Goal: Transaction & Acquisition: Purchase product/service

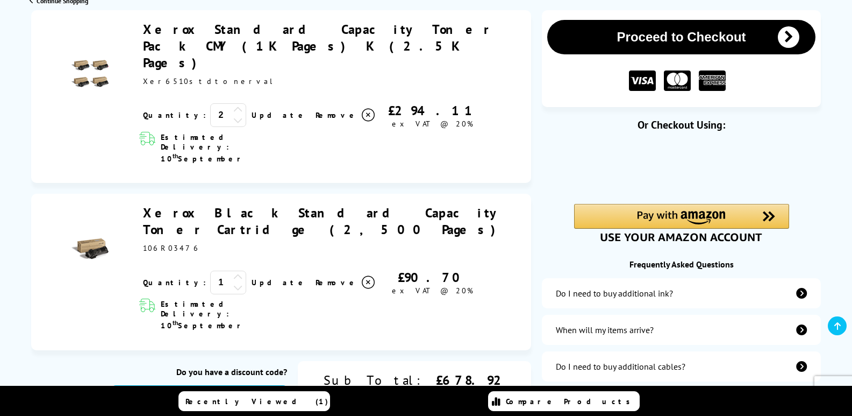
scroll to position [269, 0]
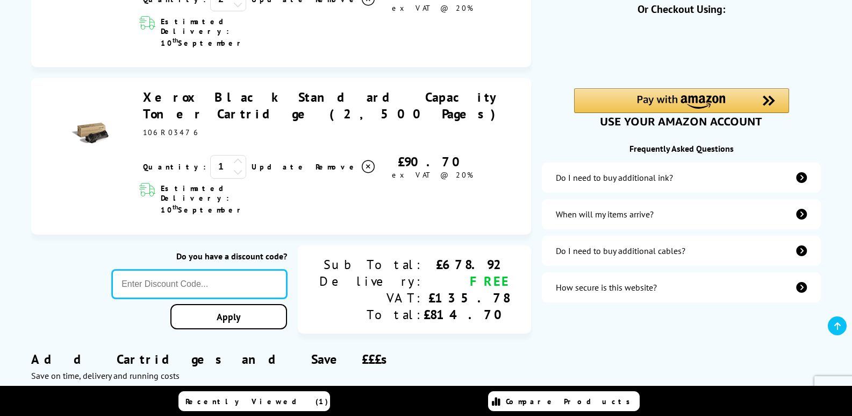
click at [231, 269] on input "text" at bounding box center [199, 283] width 175 height 29
type input "Xerox10"
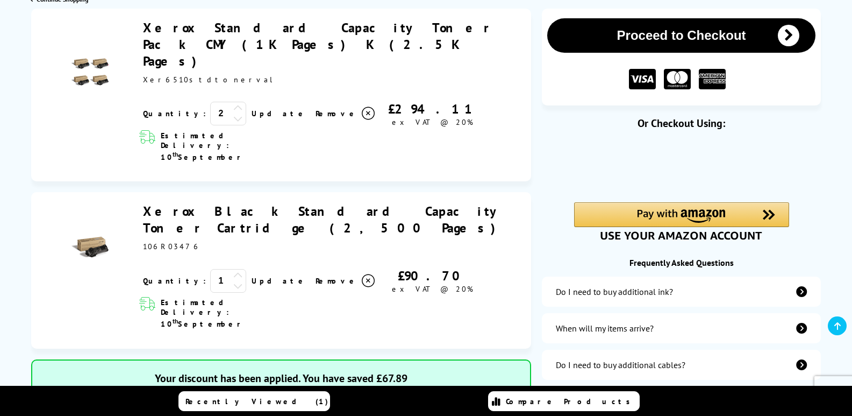
scroll to position [108, 0]
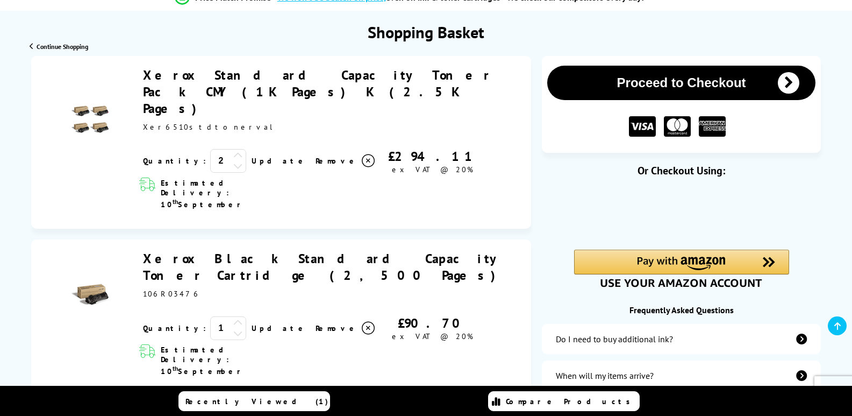
click at [233, 161] on icon at bounding box center [238, 166] width 10 height 10
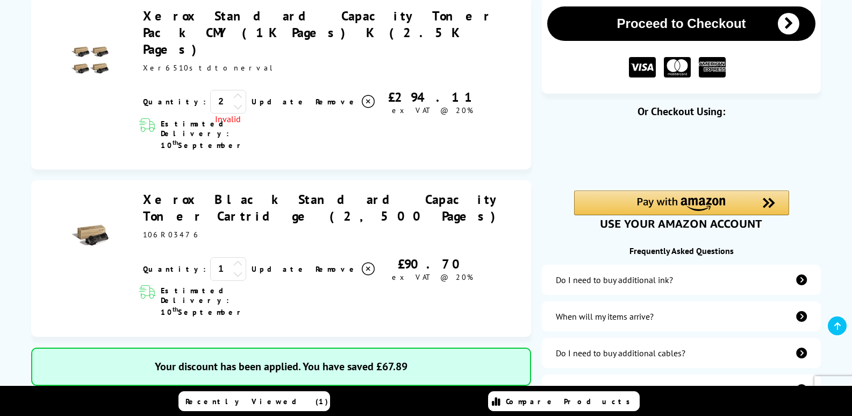
scroll to position [215, 0]
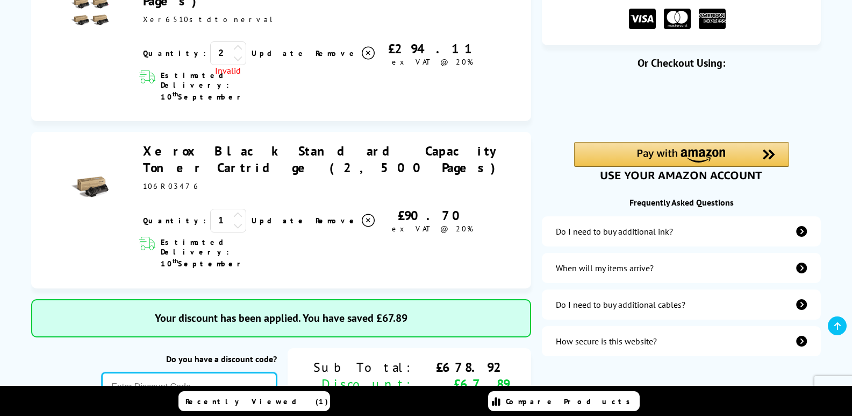
click at [258, 372] on input "text" at bounding box center [189, 386] width 175 height 29
click at [191, 372] on input "xreox10" at bounding box center [189, 386] width 175 height 29
type input "xerox10"
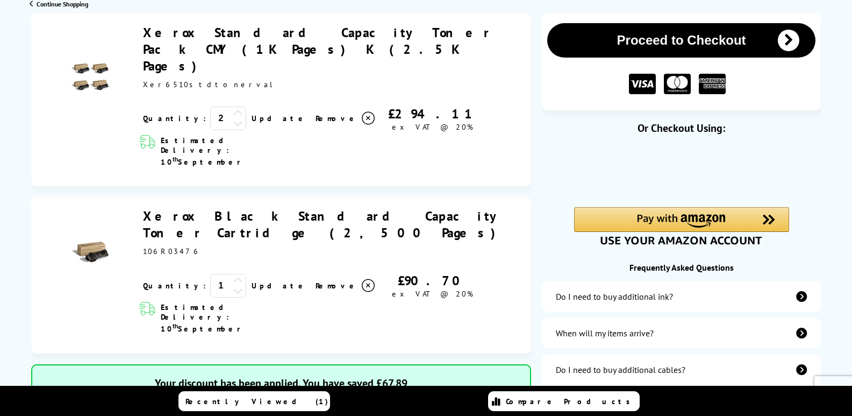
scroll to position [54, 0]
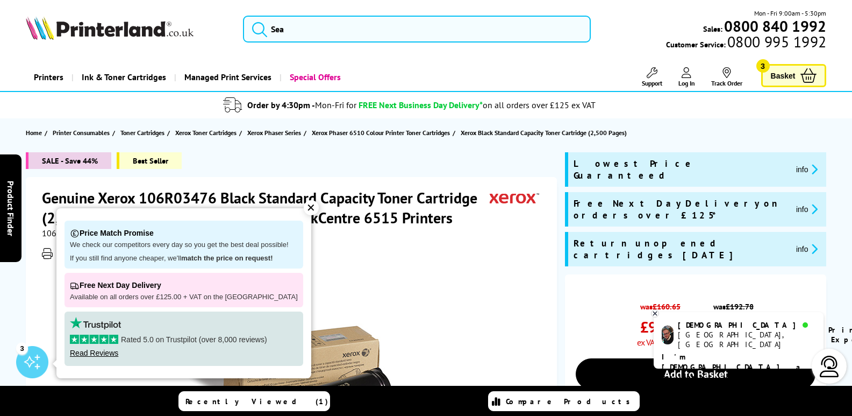
click at [786, 77] on span "Basket" at bounding box center [783, 75] width 25 height 15
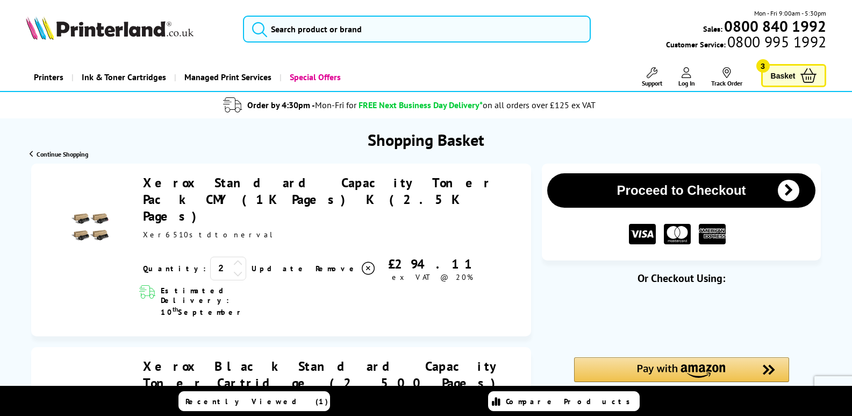
click at [233, 268] on icon at bounding box center [238, 273] width 10 height 10
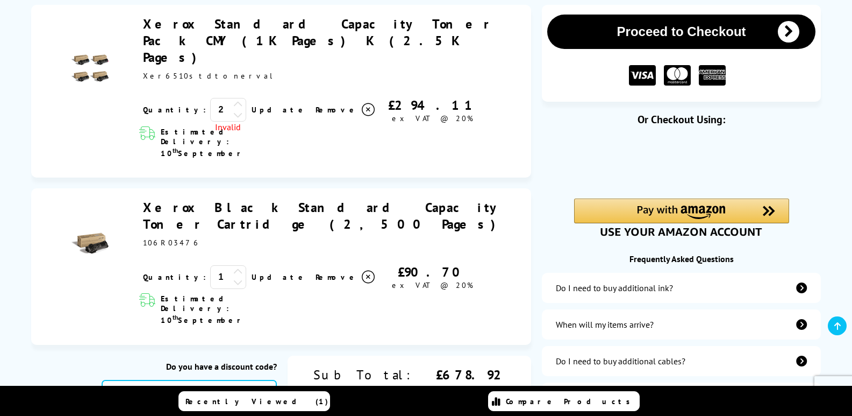
scroll to position [161, 0]
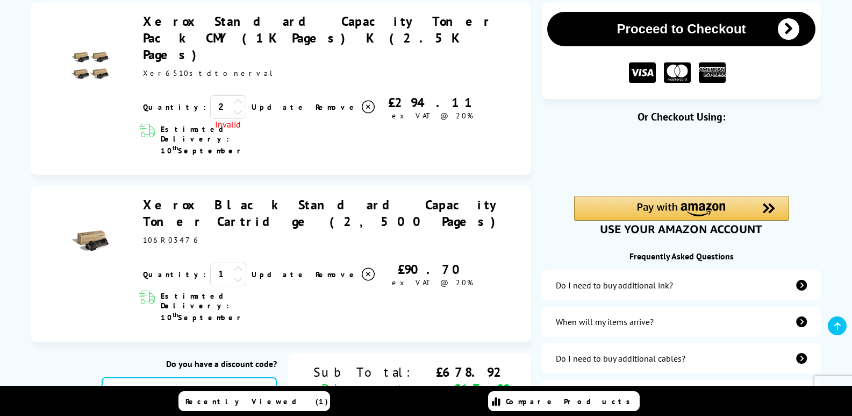
click at [233, 274] on icon at bounding box center [238, 279] width 10 height 10
click at [394, 287] on div "Estimated Delivery: 10 th September" at bounding box center [324, 306] width 392 height 39
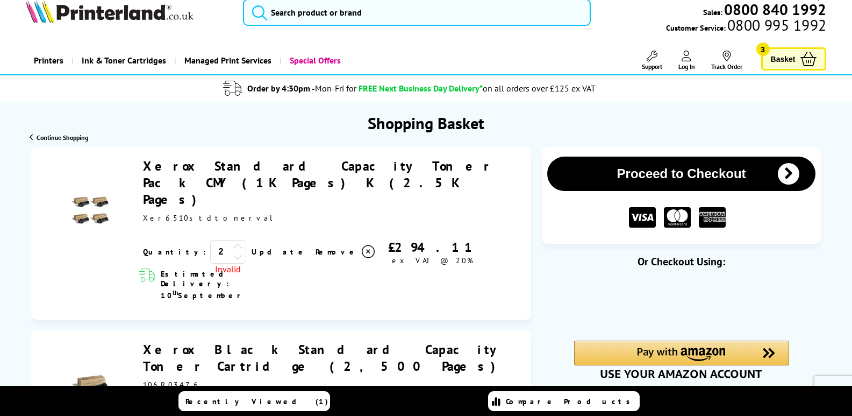
scroll to position [0, 0]
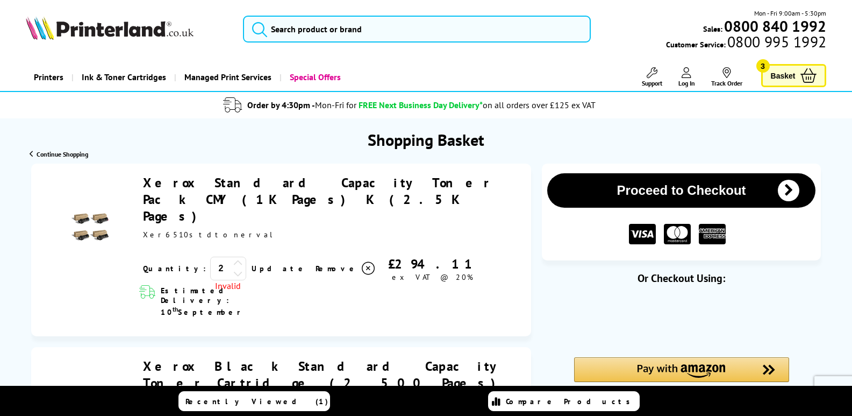
click at [44, 154] on span "Continue Shopping" at bounding box center [63, 154] width 52 height 8
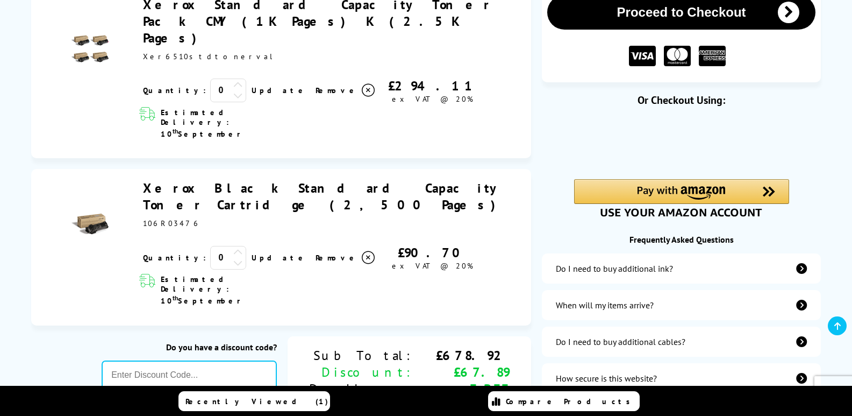
scroll to position [161, 0]
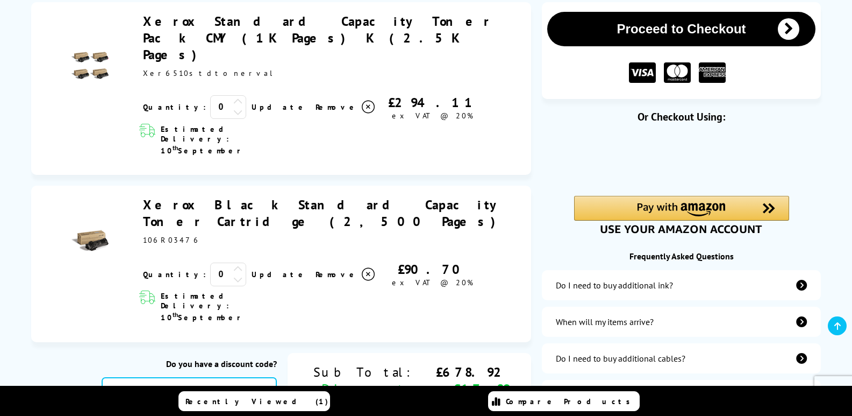
click at [233, 274] on icon at bounding box center [238, 279] width 10 height 10
click at [234, 377] on input "text" at bounding box center [189, 391] width 175 height 29
type input "Xerox10"
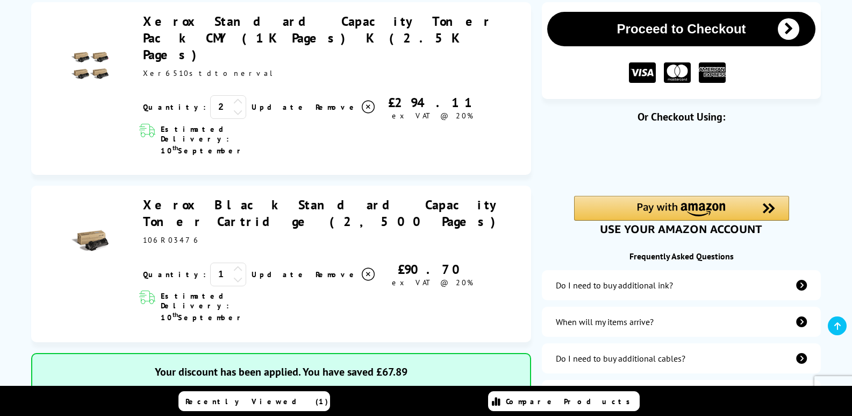
click at [233, 107] on icon at bounding box center [238, 112] width 10 height 10
click at [210, 119] on span "Invalid" at bounding box center [228, 124] width 36 height 11
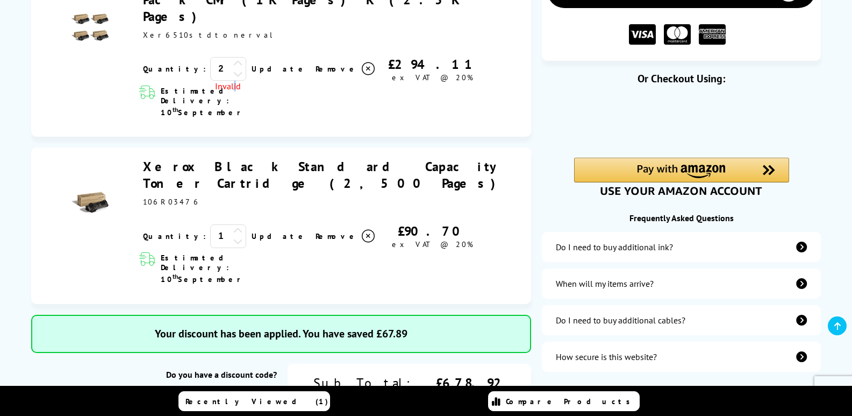
scroll to position [215, 0]
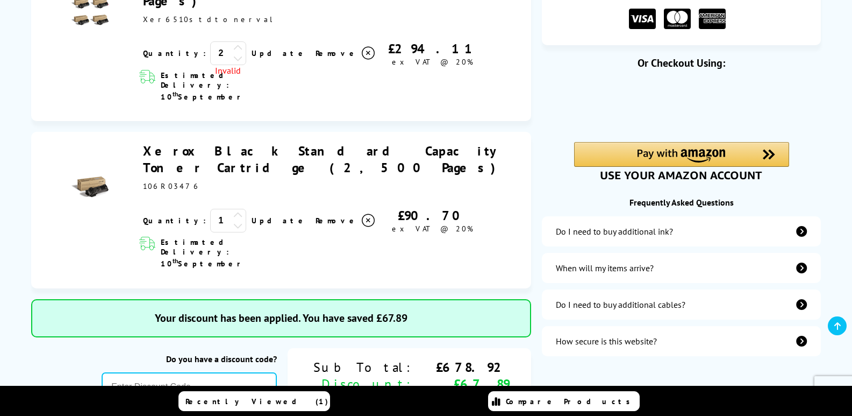
click at [362, 214] on icon at bounding box center [368, 220] width 13 height 13
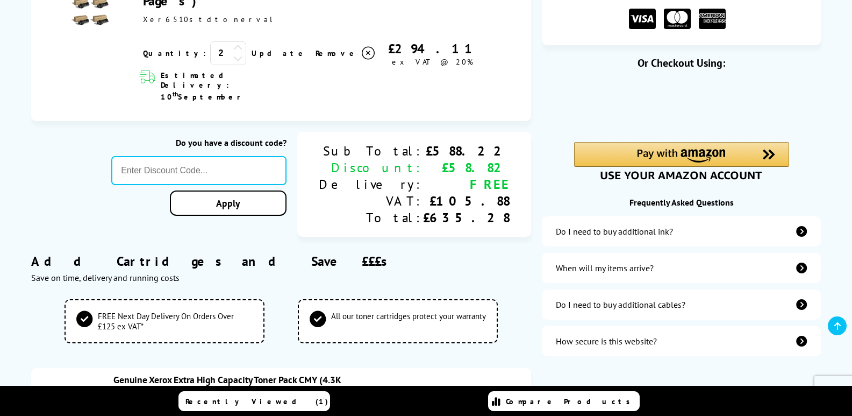
click at [362, 47] on icon at bounding box center [368, 53] width 13 height 13
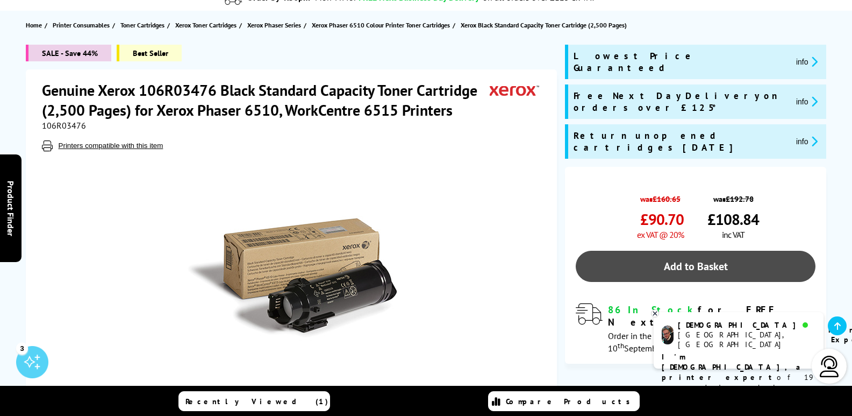
click at [659, 251] on link "Add to Basket" at bounding box center [696, 266] width 240 height 31
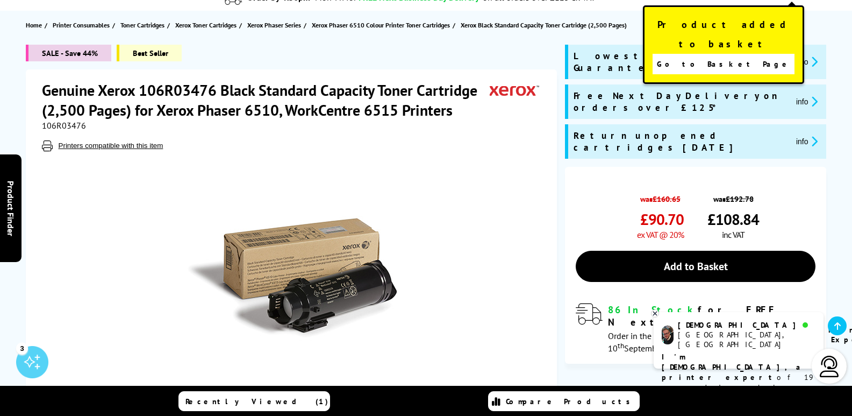
click at [696, 56] on span "Go to Basket Page" at bounding box center [724, 63] width 134 height 15
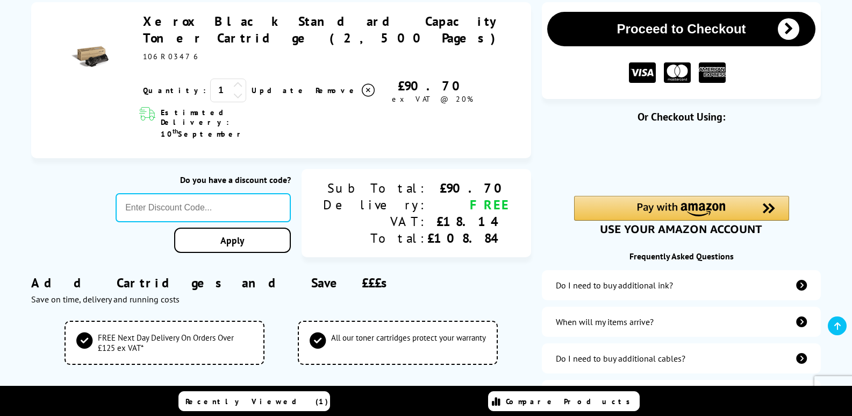
scroll to position [108, 0]
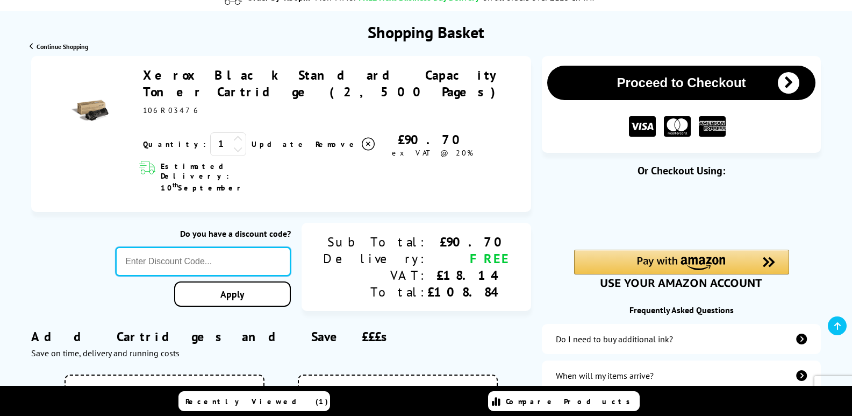
click at [209, 247] on input "text" at bounding box center [203, 261] width 175 height 29
type input "Xerox10"
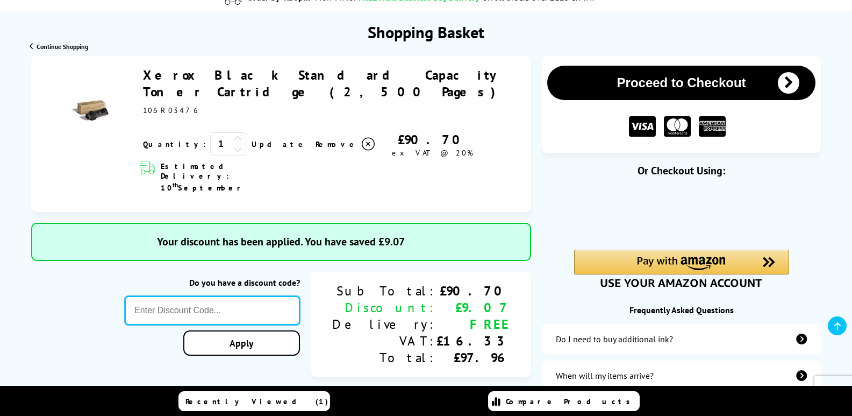
click at [243, 296] on input "text" at bounding box center [212, 310] width 175 height 29
type input "Xerox10"
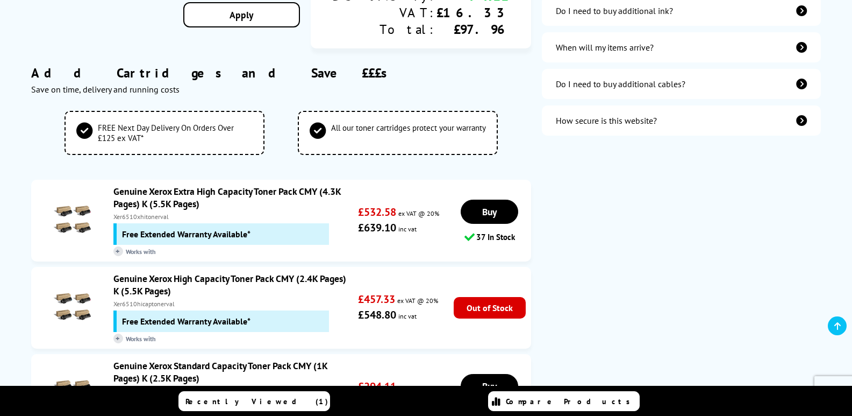
scroll to position [230, 0]
